Goal: Register for event/course

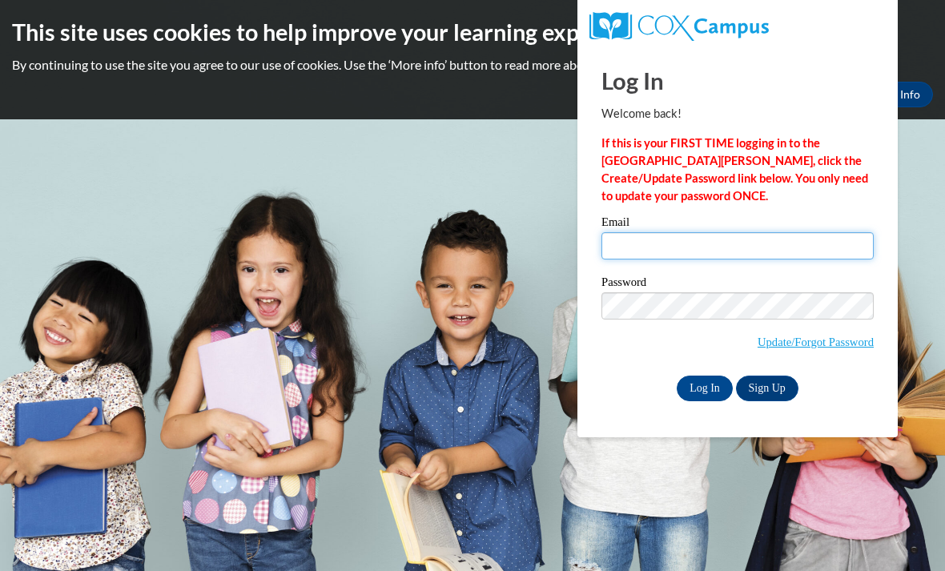
click at [700, 253] on input "Email" at bounding box center [737, 245] width 272 height 27
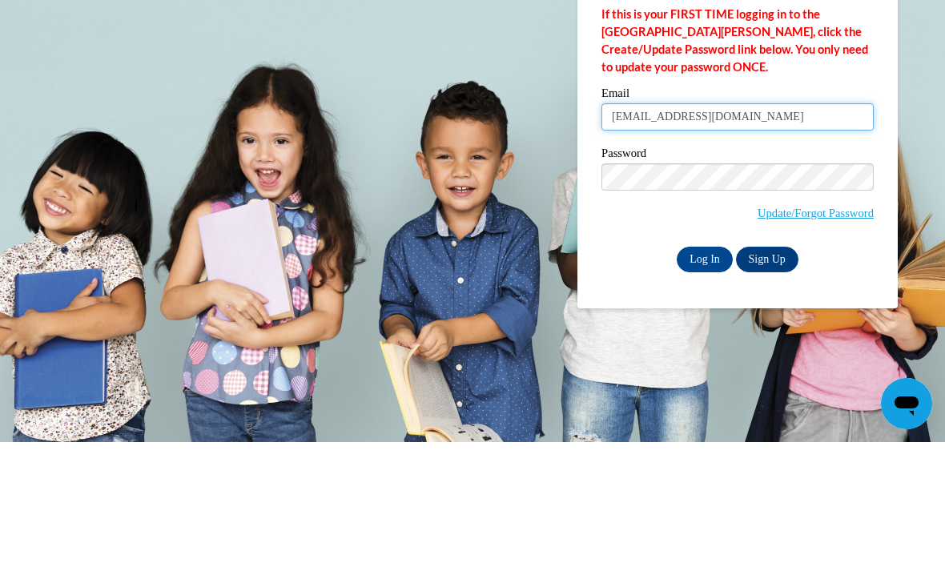
type input "ruffinmckenzie@gmail.com"
click at [798, 276] on label "Password" at bounding box center [737, 284] width 272 height 16
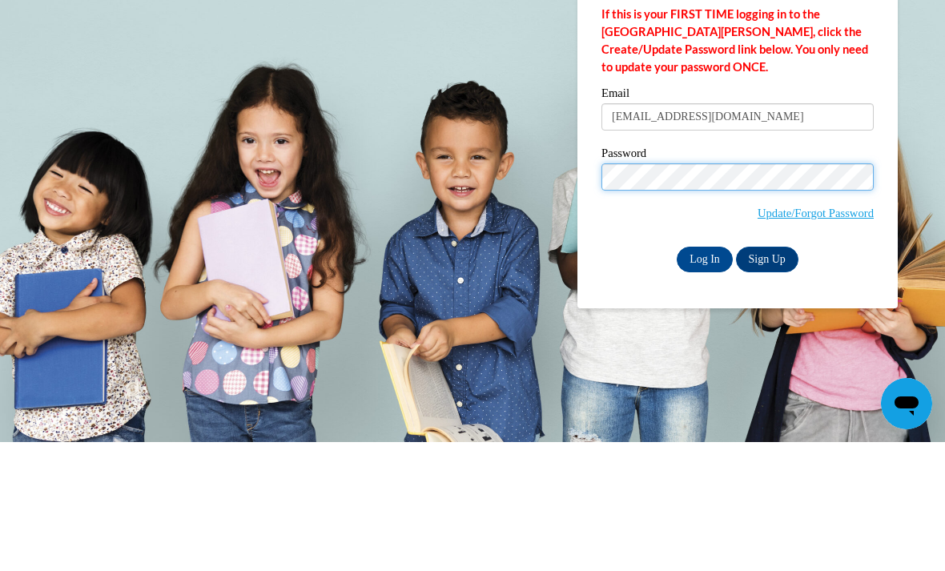
click at [705, 376] on input "Log In" at bounding box center [705, 389] width 56 height 26
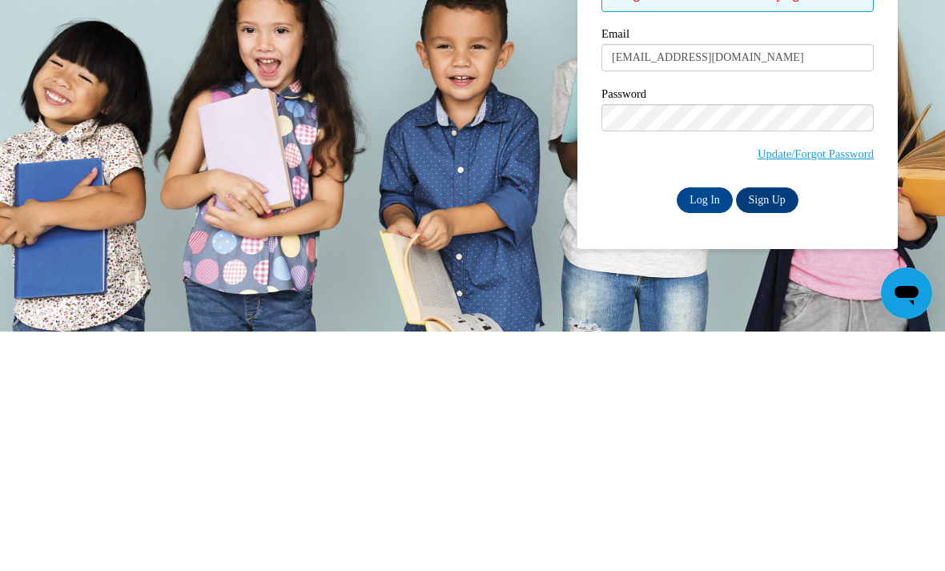
click at [698, 427] on input "Log In" at bounding box center [705, 440] width 56 height 26
click at [711, 427] on input "Log In" at bounding box center [705, 440] width 56 height 26
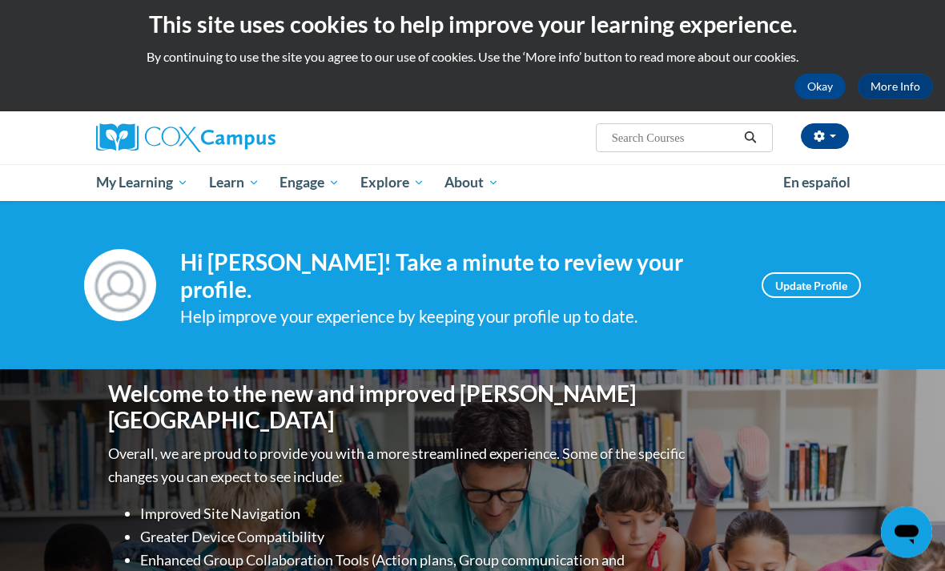
click at [695, 131] on input "Search..." at bounding box center [674, 138] width 128 height 19
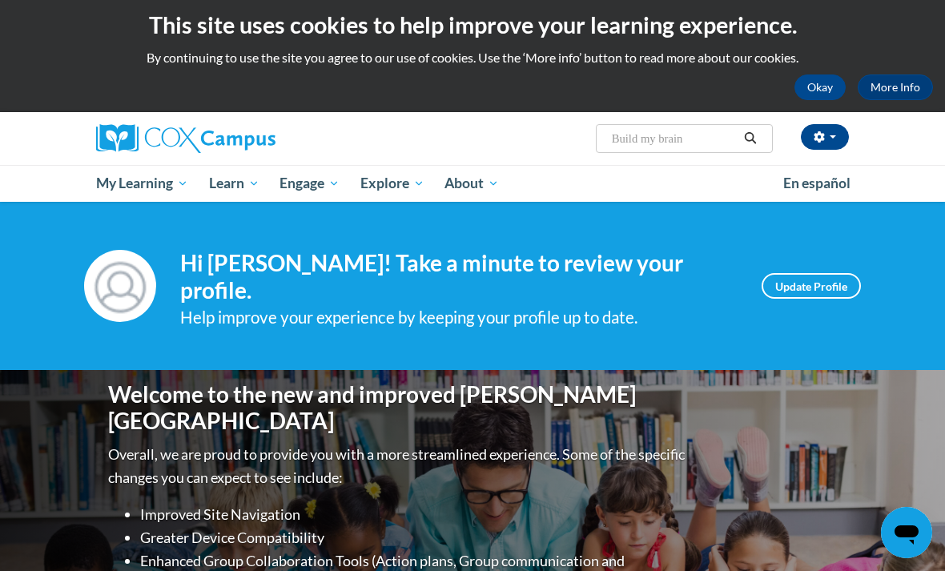
type input "Build my brain"
click at [826, 138] on button "button" at bounding box center [825, 137] width 48 height 26
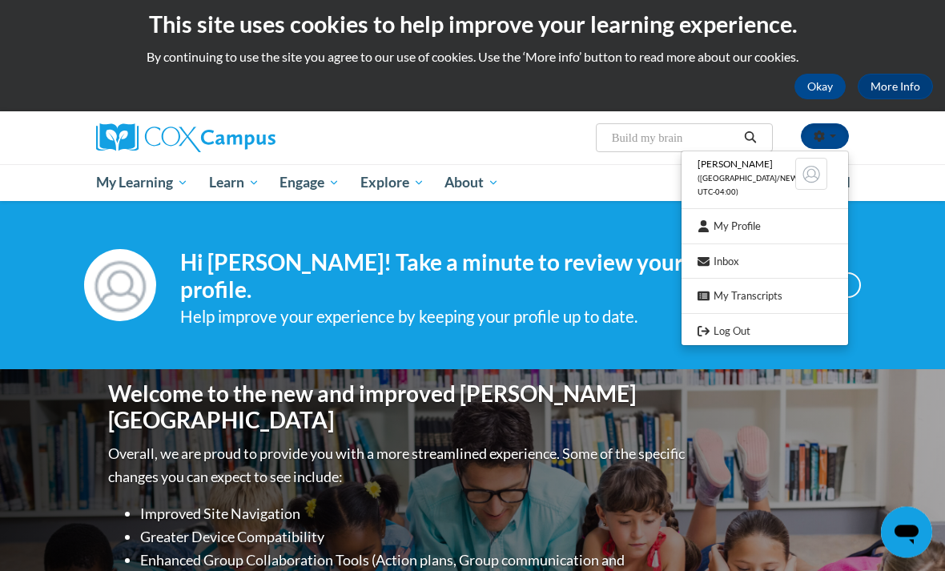
click at [761, 132] on div at bounding box center [472, 285] width 945 height 571
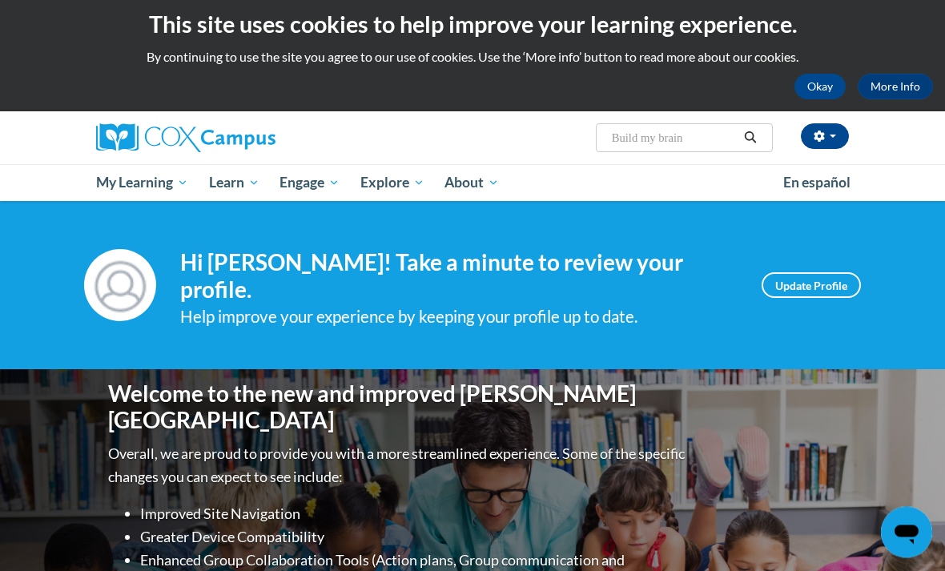
scroll to position [8, 0]
click at [743, 132] on icon "Search" at bounding box center [750, 137] width 14 height 12
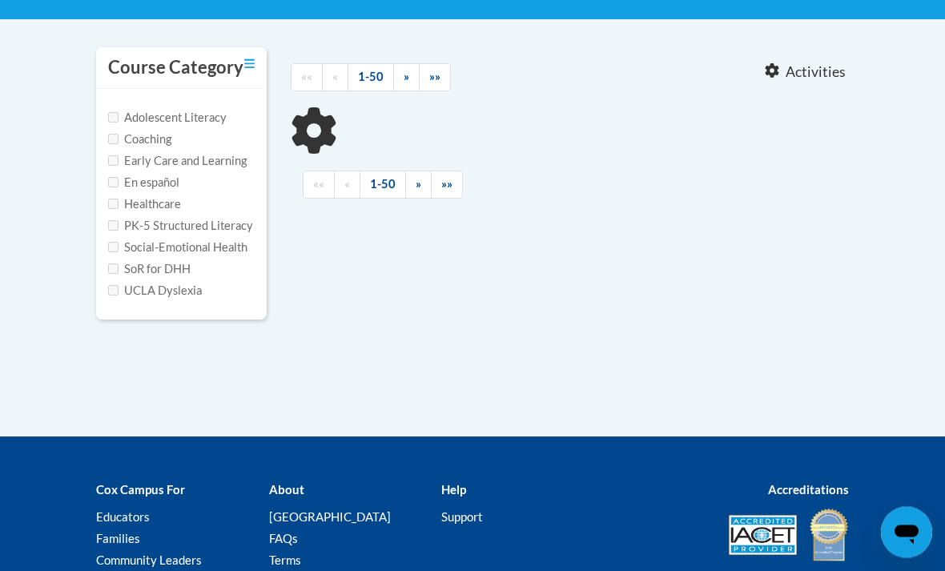
scroll to position [314, 0]
type input "Build my brain"
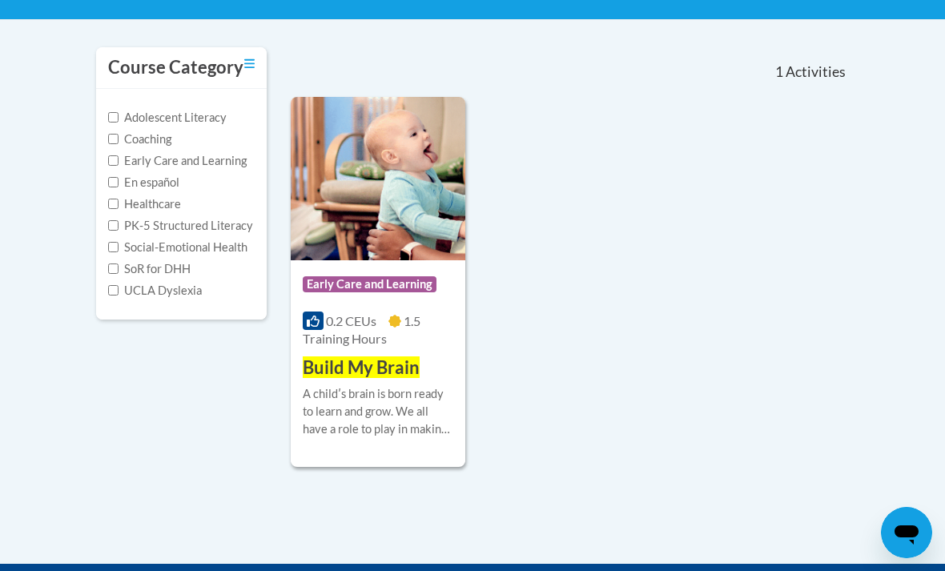
click at [392, 373] on span "Build My Brain" at bounding box center [361, 367] width 117 height 22
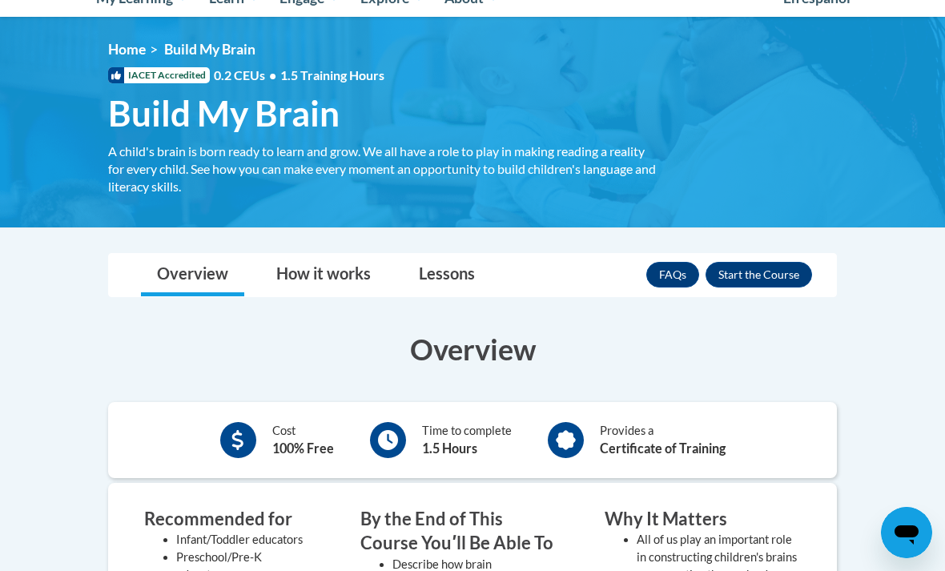
scroll to position [193, 0]
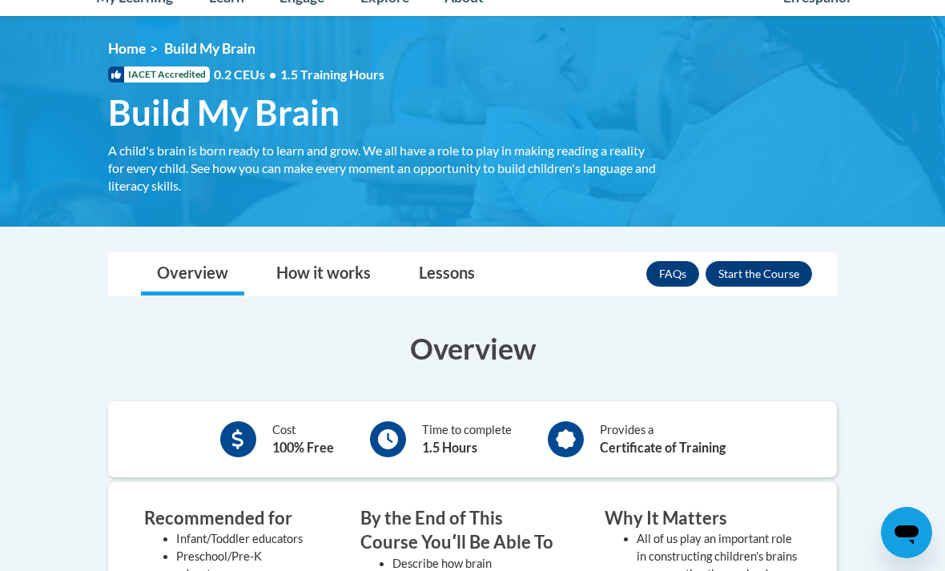
click at [781, 271] on button "Enroll" at bounding box center [758, 274] width 106 height 26
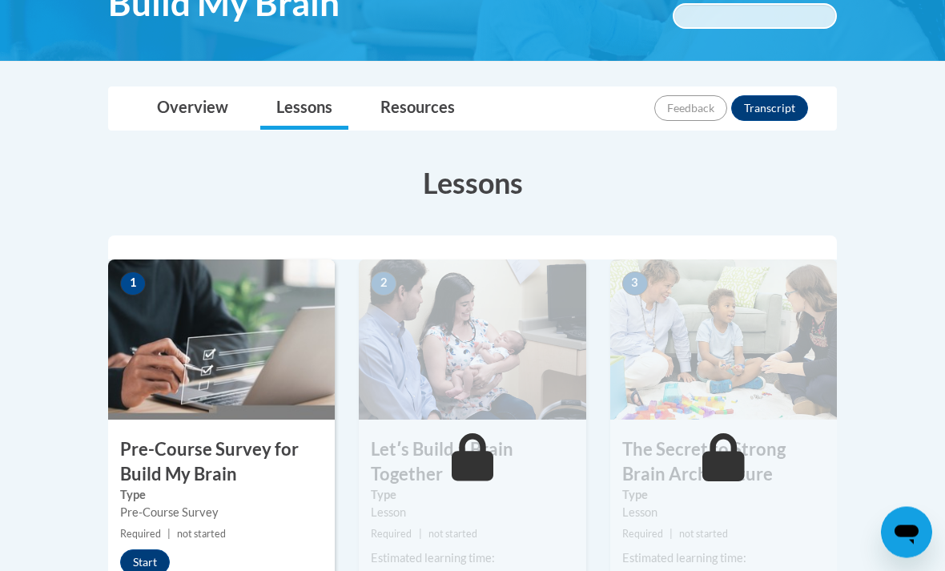
scroll to position [315, 0]
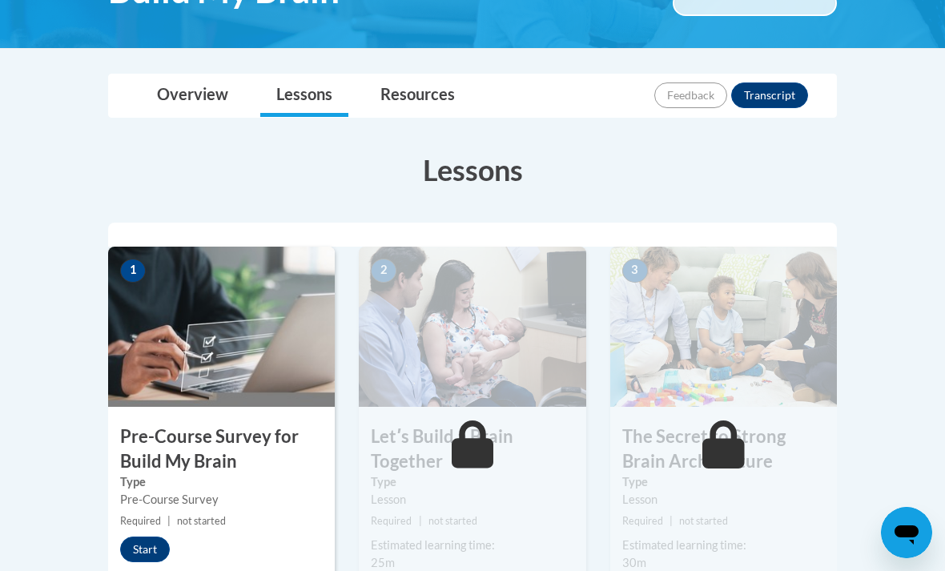
click at [145, 540] on button "Start" at bounding box center [145, 549] width 50 height 26
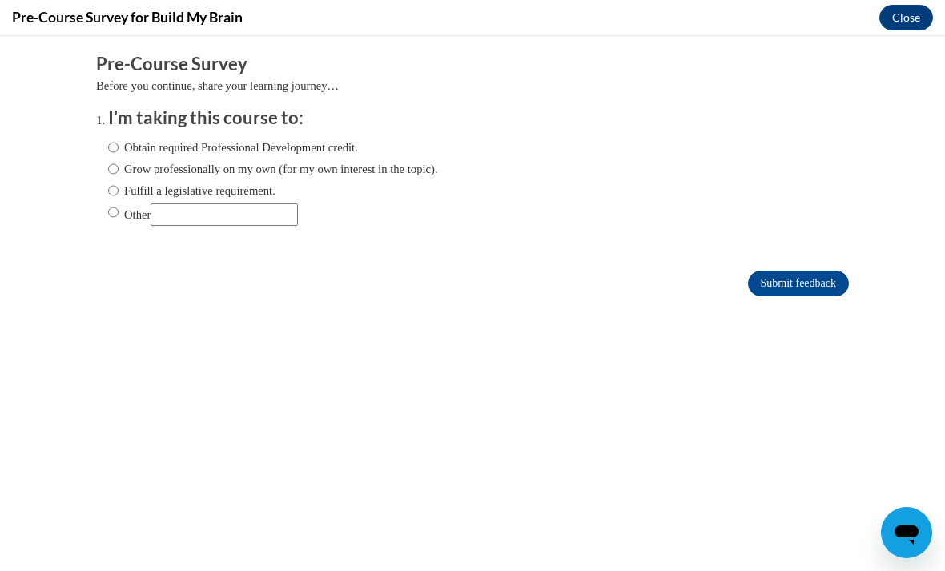
scroll to position [0, 0]
click at [283, 153] on label "Obtain required Professional Development credit." at bounding box center [233, 148] width 250 height 18
click at [119, 153] on input "Obtain required Professional Development credit." at bounding box center [113, 148] width 10 height 18
radio input "true"
click at [829, 290] on input "Submit feedback" at bounding box center [798, 284] width 101 height 26
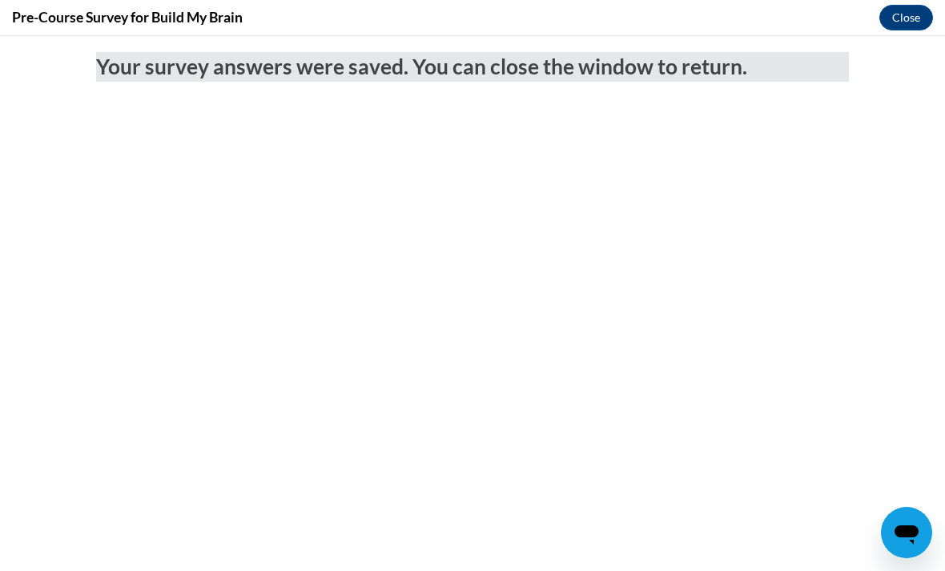
click at [908, 14] on button "Close" at bounding box center [906, 18] width 54 height 26
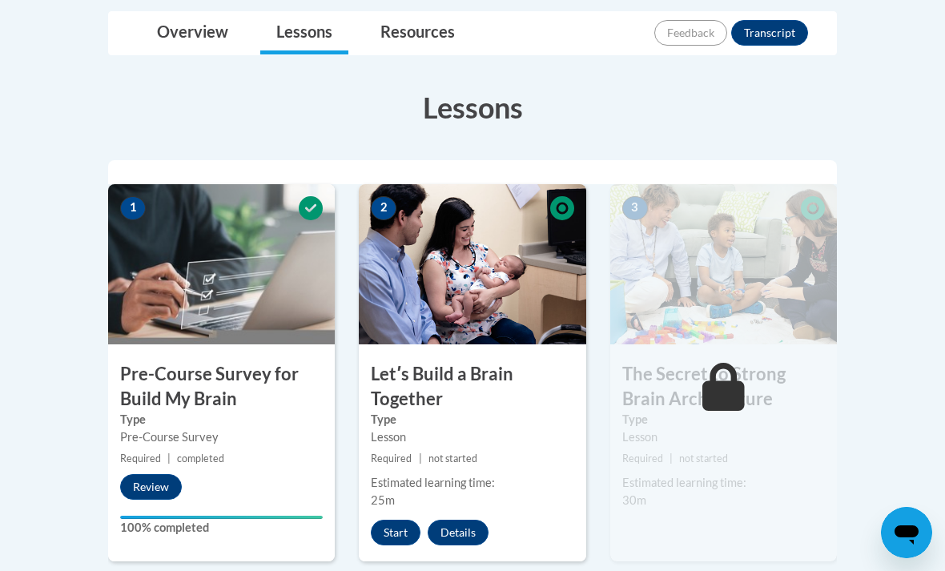
scroll to position [391, 0]
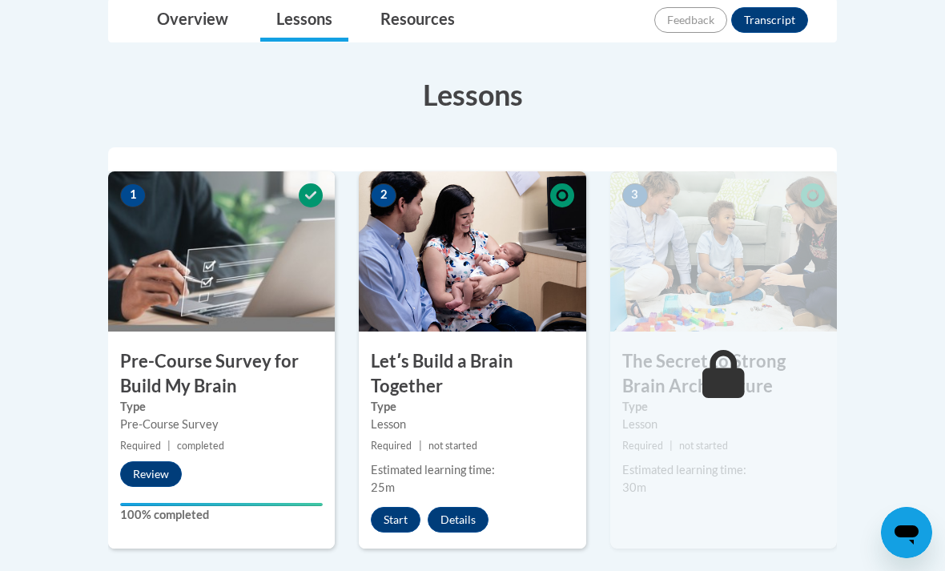
click at [390, 521] on button "Start" at bounding box center [396, 520] width 50 height 26
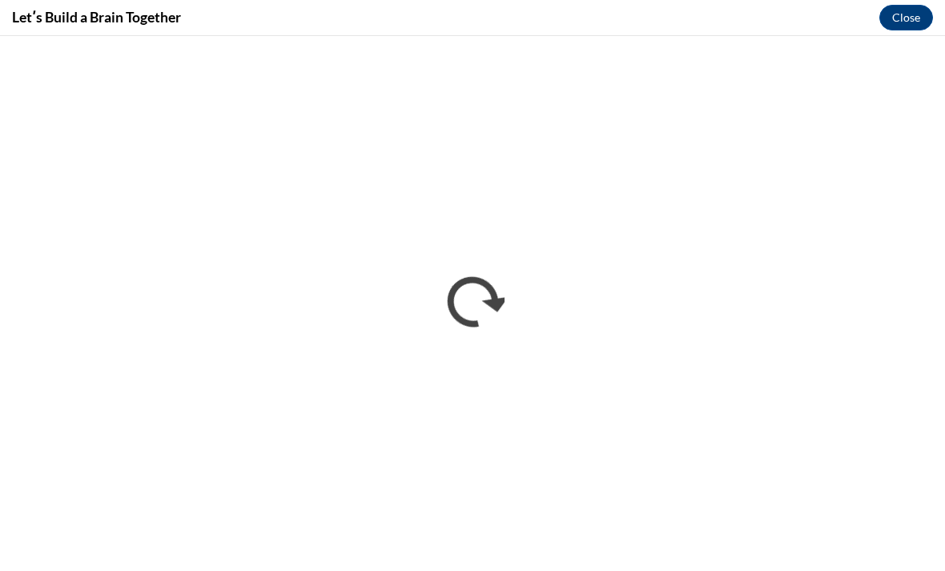
scroll to position [416, 0]
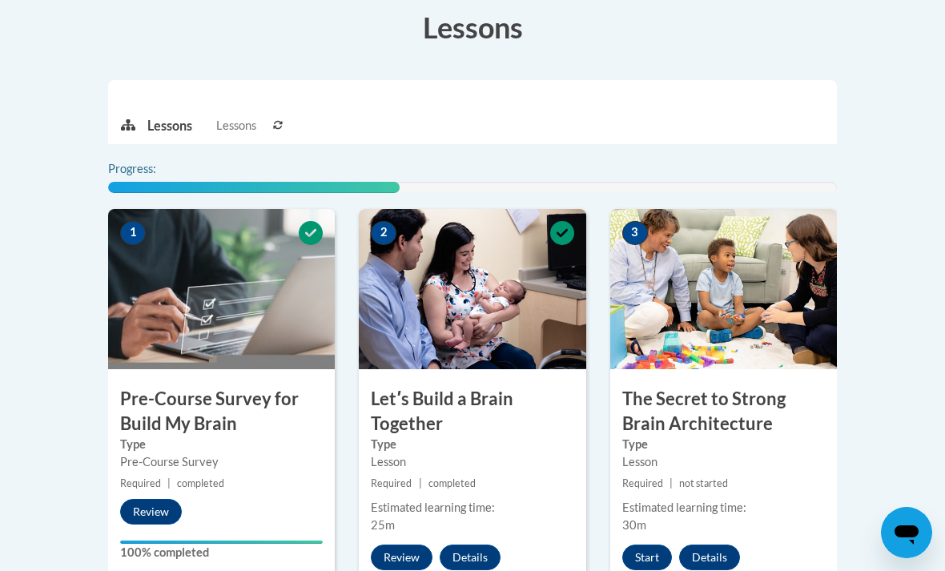
scroll to position [662, 0]
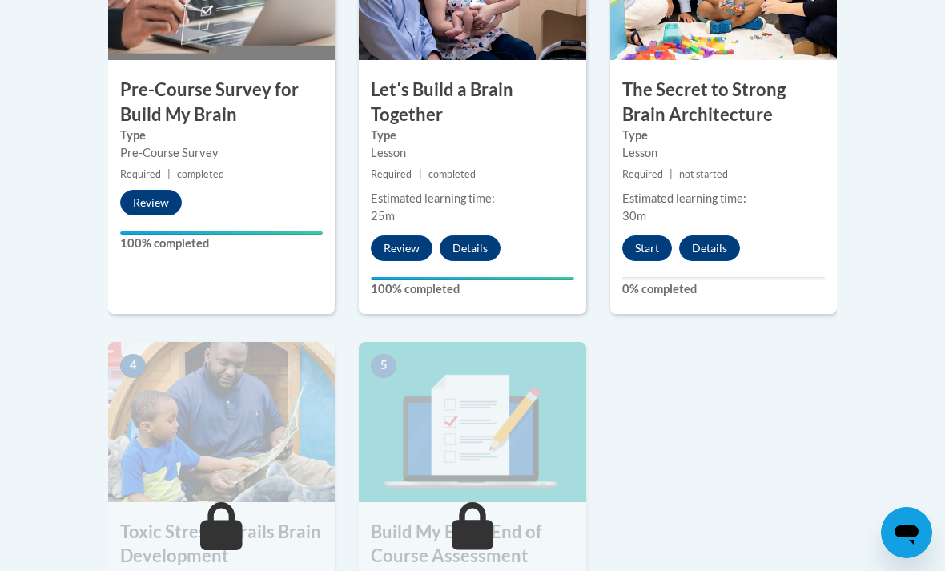
click at [662, 247] on button "Start" at bounding box center [647, 248] width 50 height 26
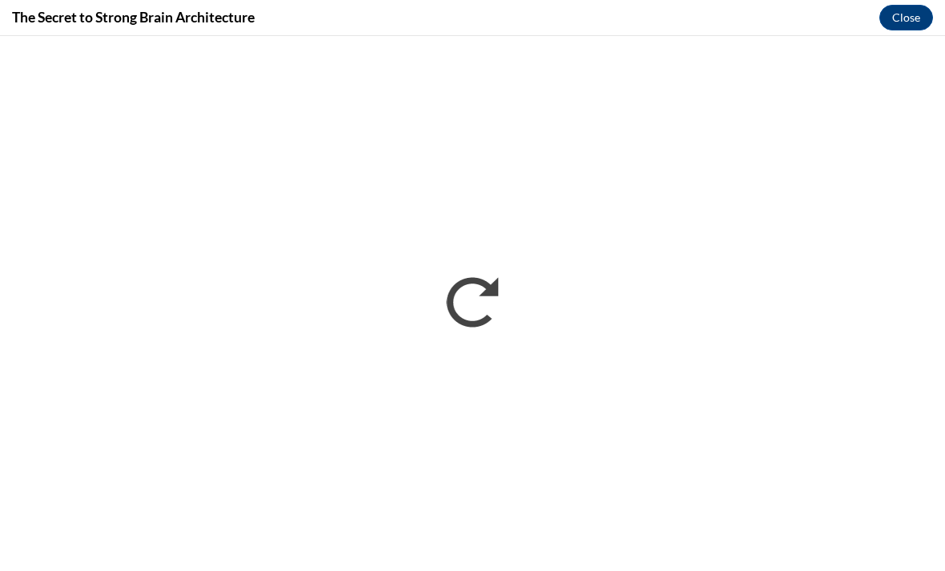
scroll to position [0, 0]
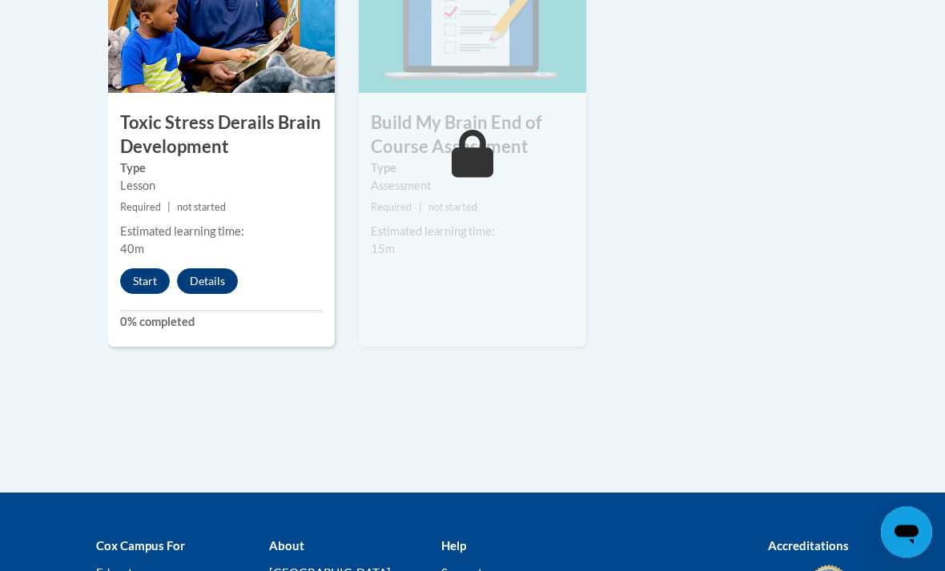
click at [135, 289] on button "Start" at bounding box center [145, 282] width 50 height 26
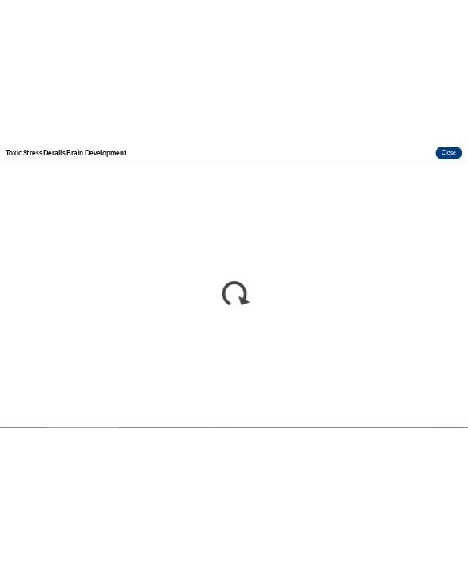
scroll to position [2612, 0]
